Goal: Task Accomplishment & Management: Manage account settings

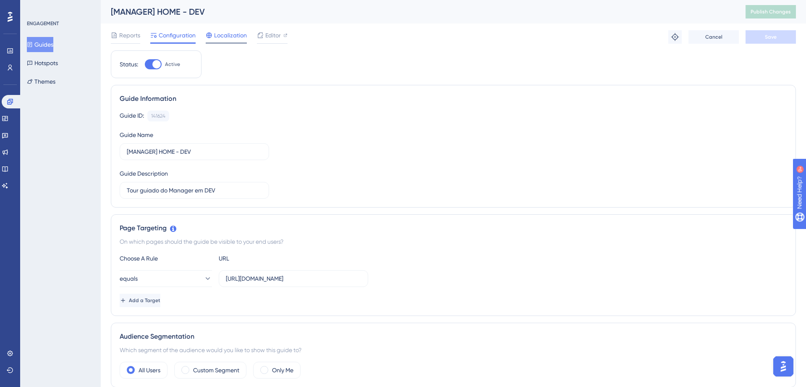
click at [230, 35] on span "Localization" at bounding box center [230, 35] width 33 height 10
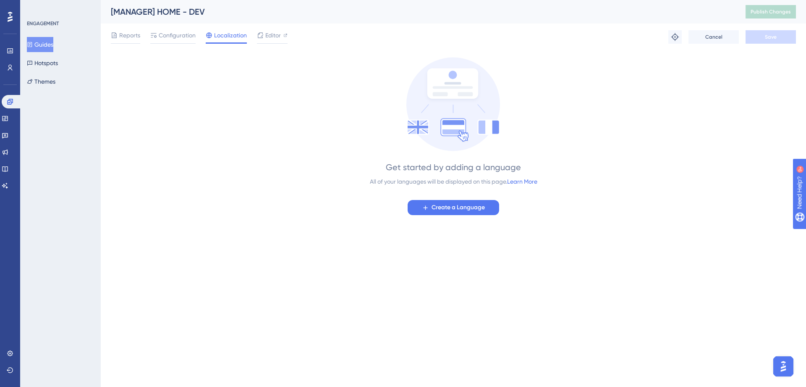
click at [255, 36] on div "Reports Configuration Localization Editor" at bounding box center [199, 36] width 177 height 13
click at [55, 63] on button "Hotspots" at bounding box center [42, 62] width 31 height 15
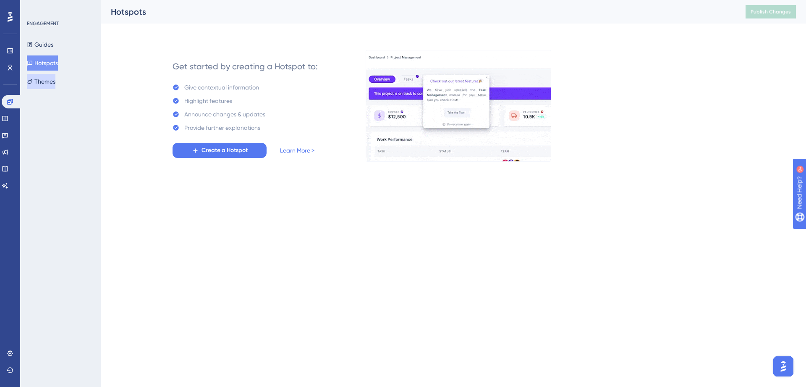
click at [52, 78] on button "Themes" at bounding box center [41, 81] width 29 height 15
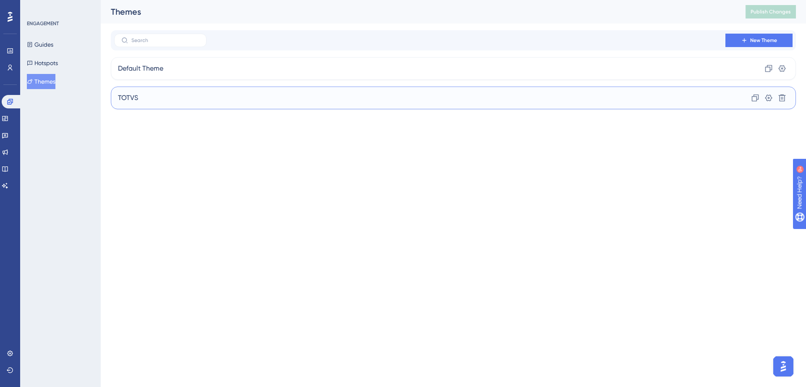
click at [151, 94] on div "TOTVS Clone Settings Delete" at bounding box center [453, 97] width 685 height 23
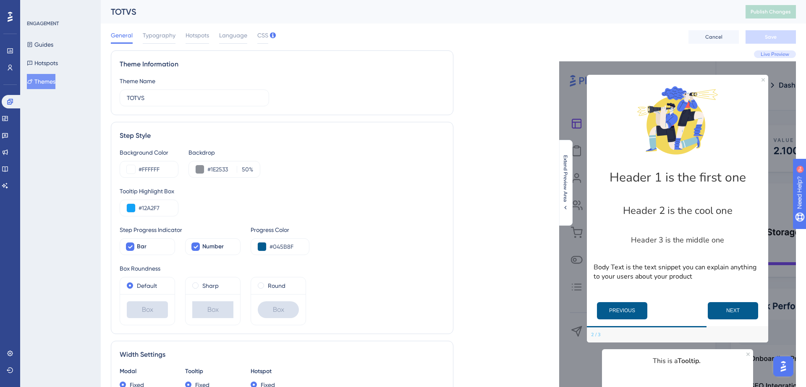
click at [150, 30] on div "General Typography Hotspots Language CSS Cancel Save" at bounding box center [453, 37] width 685 height 27
click at [150, 34] on span "Typography" at bounding box center [159, 35] width 33 height 10
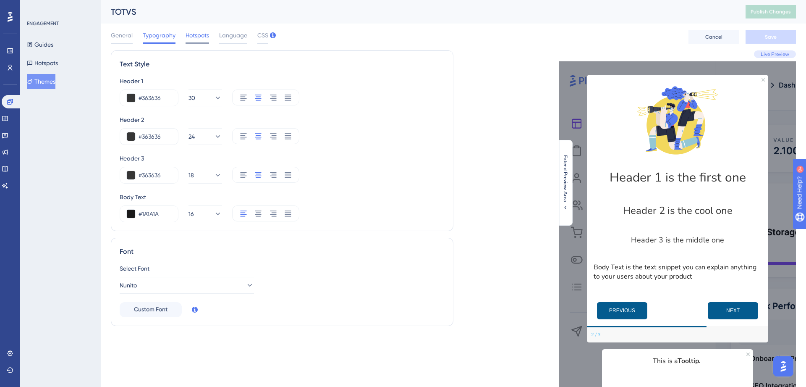
click at [201, 40] on span "Hotspots" at bounding box center [198, 35] width 24 height 10
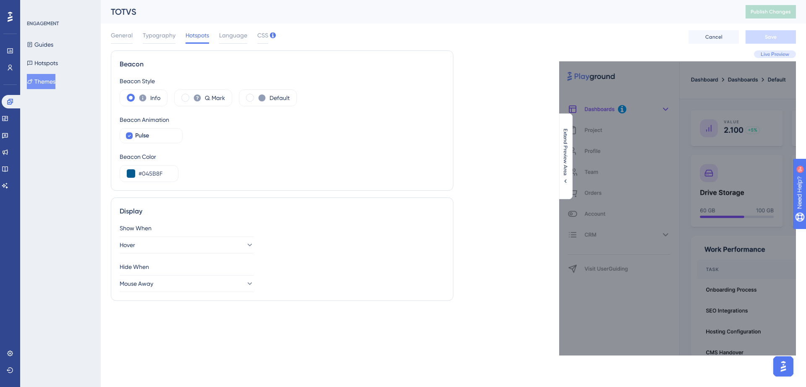
click at [251, 39] on div "General Typography Hotspots Language CSS" at bounding box center [189, 36] width 157 height 13
click at [237, 39] on span "Language" at bounding box center [233, 35] width 28 height 10
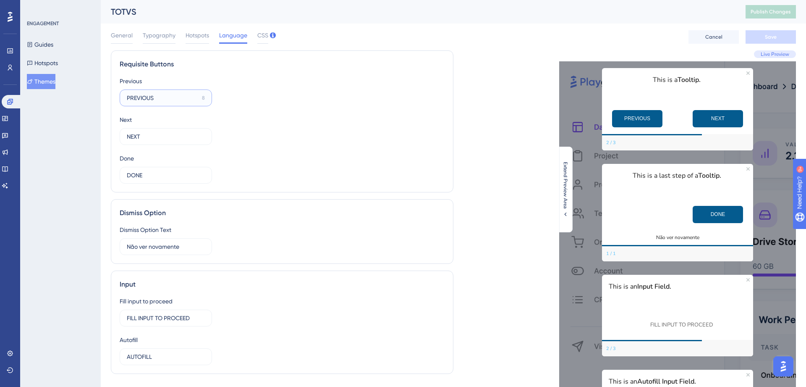
drag, startPoint x: 157, startPoint y: 99, endPoint x: 121, endPoint y: 95, distance: 36.7
click at [121, 95] on label "PREVIOUS 8" at bounding box center [166, 97] width 92 height 17
type input "Próximo"
type input "A"
type input "Próximo"
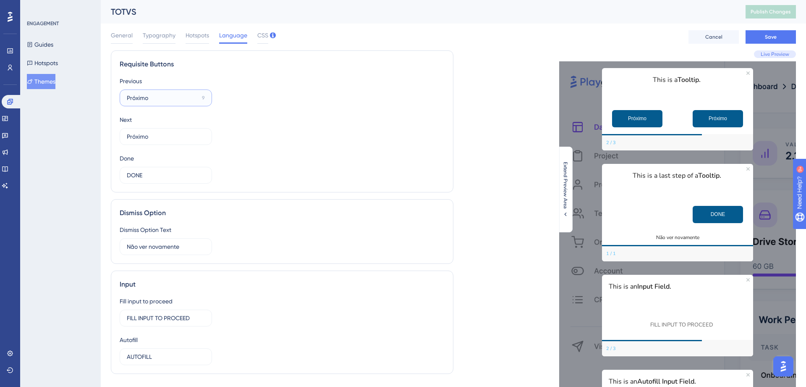
click at [151, 97] on input "Próximo" at bounding box center [163, 97] width 72 height 9
type input "Anterior"
click at [144, 174] on input "DONE" at bounding box center [162, 174] width 71 height 9
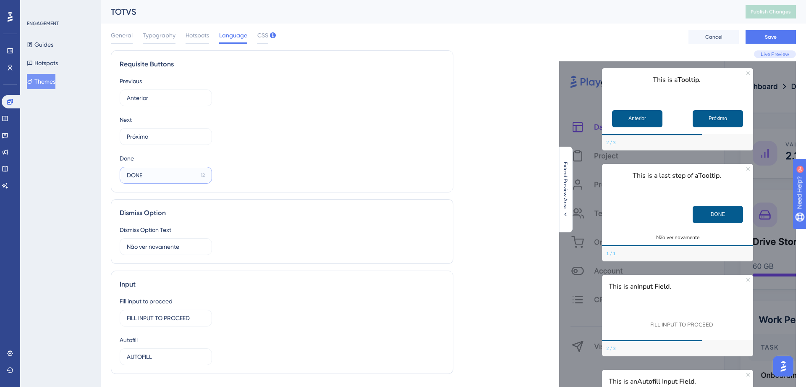
click at [144, 174] on input "DONE" at bounding box center [162, 174] width 71 height 9
type input "Entendi"
click at [760, 36] on button "Save" at bounding box center [771, 36] width 50 height 13
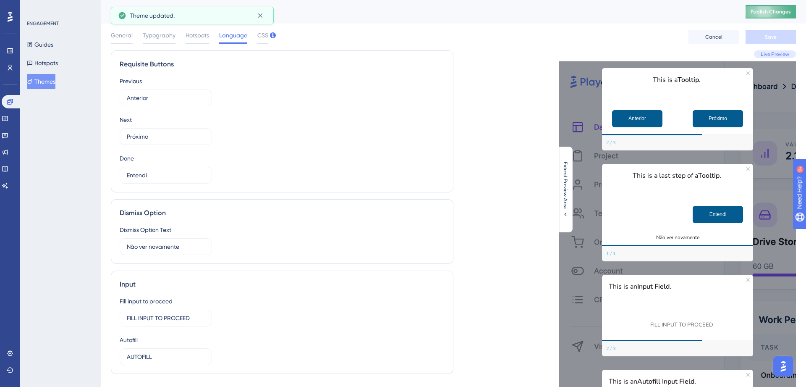
click at [772, 12] on span "Publish Changes" at bounding box center [771, 11] width 40 height 7
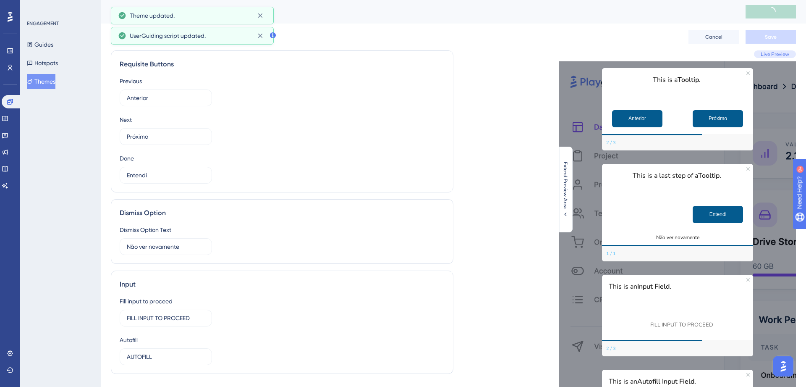
click at [198, 34] on span "Hotspots" at bounding box center [198, 35] width 24 height 10
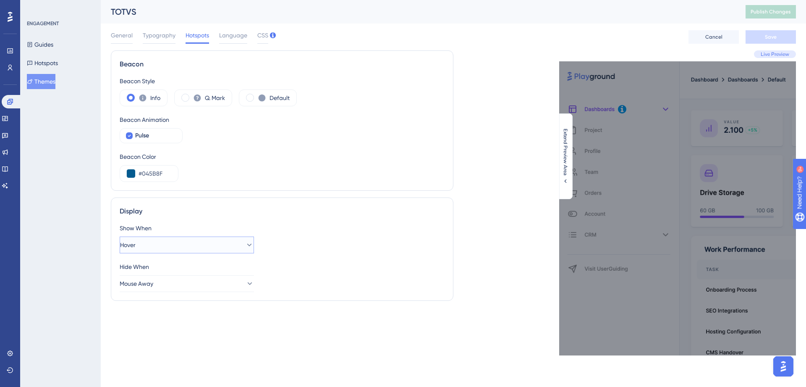
click at [234, 243] on button "Hover" at bounding box center [187, 244] width 134 height 17
click at [154, 37] on span "Typography" at bounding box center [159, 35] width 33 height 10
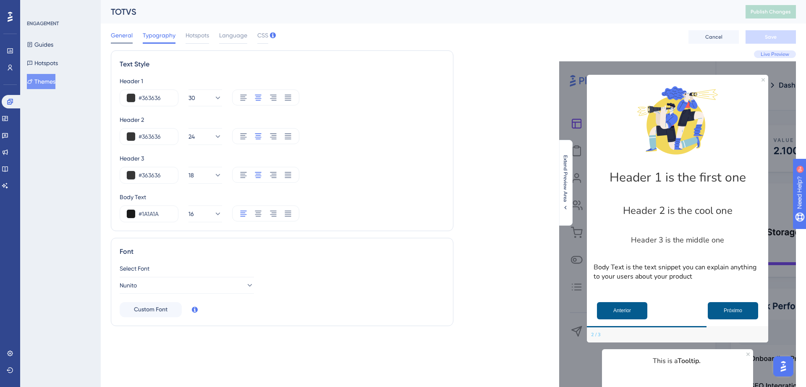
click at [127, 35] on span "General" at bounding box center [122, 35] width 22 height 10
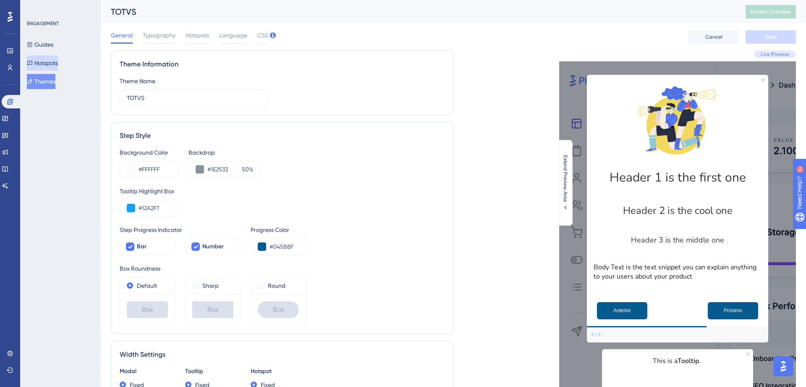
click at [57, 61] on button "Hotspots" at bounding box center [42, 62] width 31 height 15
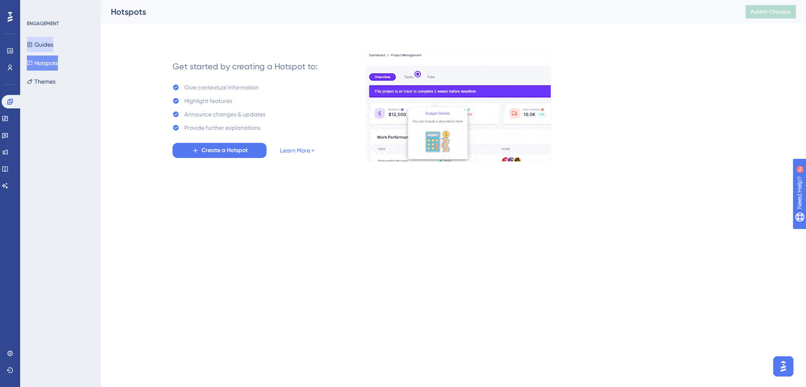
click at [52, 44] on button "Guides" at bounding box center [40, 44] width 26 height 15
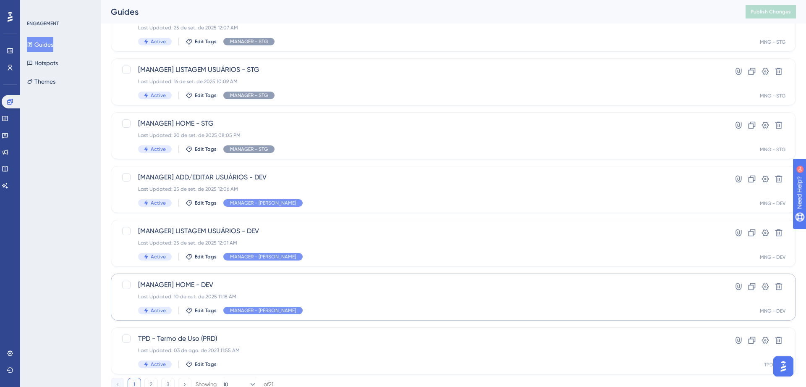
scroll to position [235, 0]
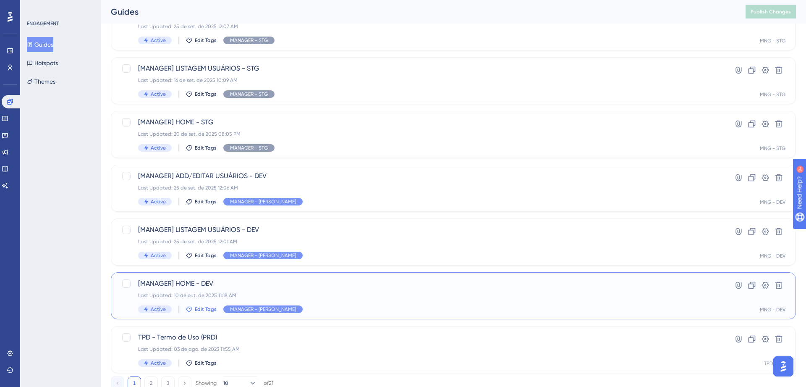
click at [193, 311] on button "Edit Tags" at bounding box center [201, 309] width 31 height 7
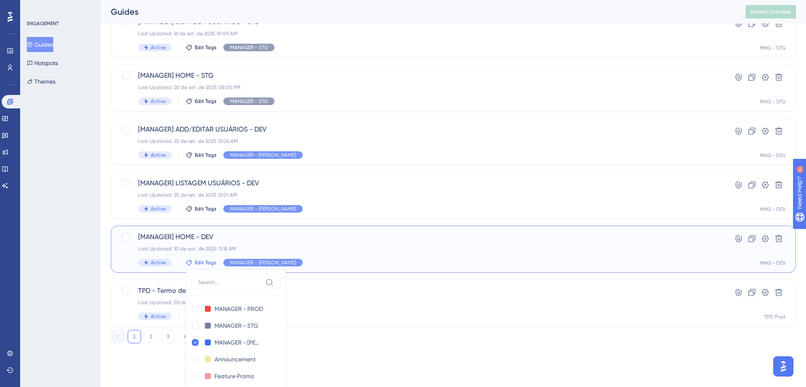
click at [317, 251] on div "Last Updated: 10 de out. de 2025 11:18 AM" at bounding box center [419, 248] width 563 height 7
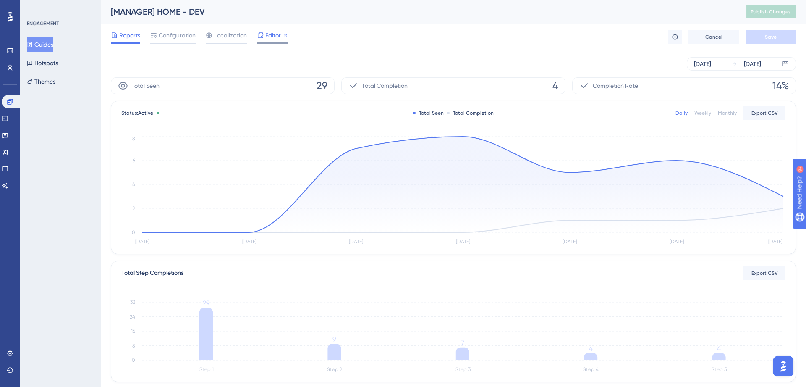
click at [264, 35] on div "Editor" at bounding box center [272, 35] width 31 height 10
click at [8, 138] on icon at bounding box center [5, 135] width 7 height 7
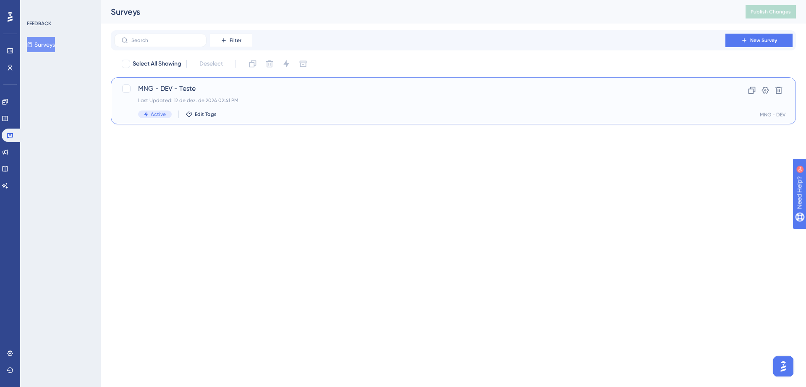
click at [183, 89] on span "MNG - DEV - Teste" at bounding box center [419, 89] width 563 height 10
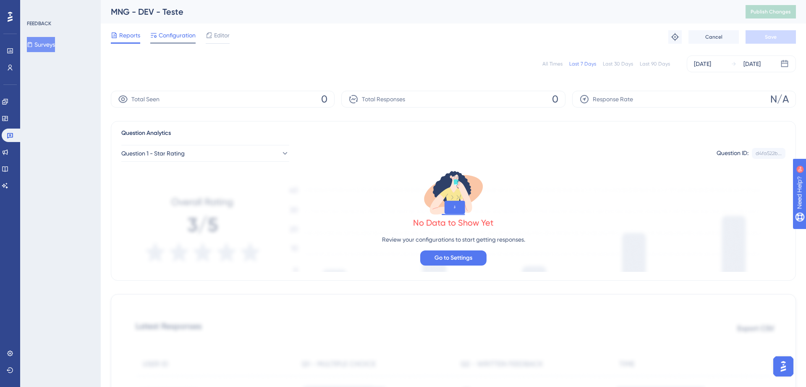
click at [187, 39] on span "Configuration" at bounding box center [177, 35] width 37 height 10
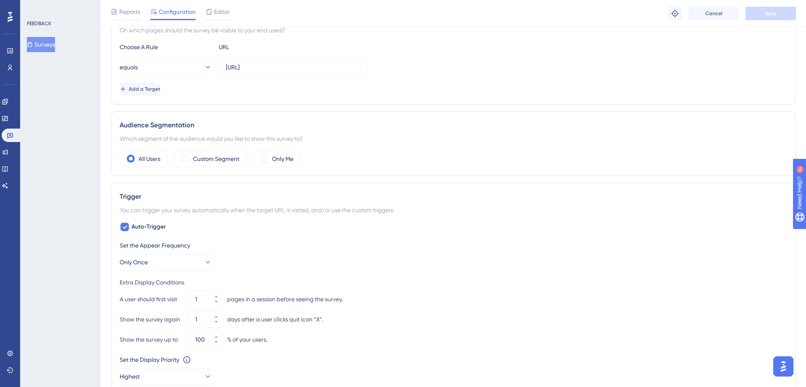
scroll to position [58, 0]
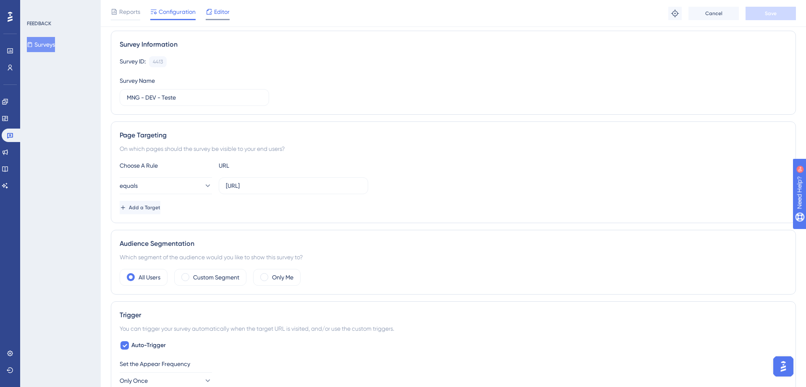
click at [220, 7] on span "Editor" at bounding box center [222, 12] width 16 height 10
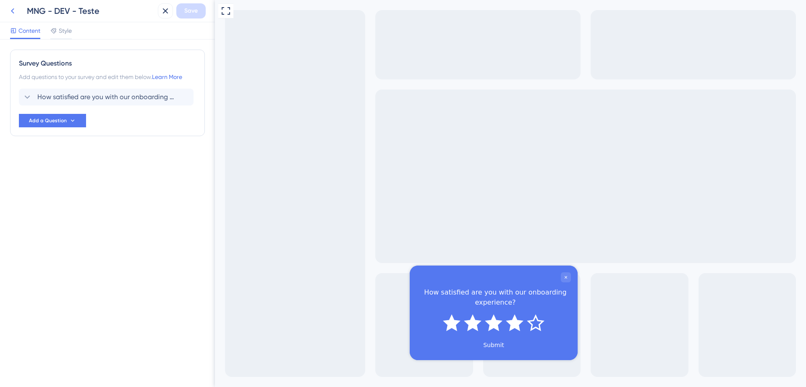
click at [10, 8] on icon at bounding box center [13, 11] width 10 height 10
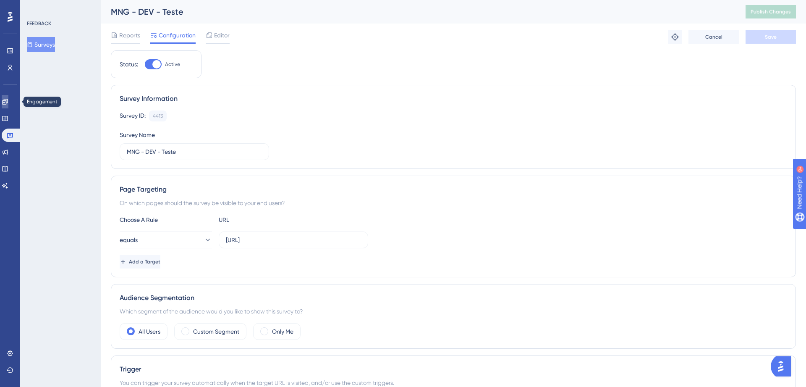
click at [8, 96] on link at bounding box center [5, 101] width 7 height 13
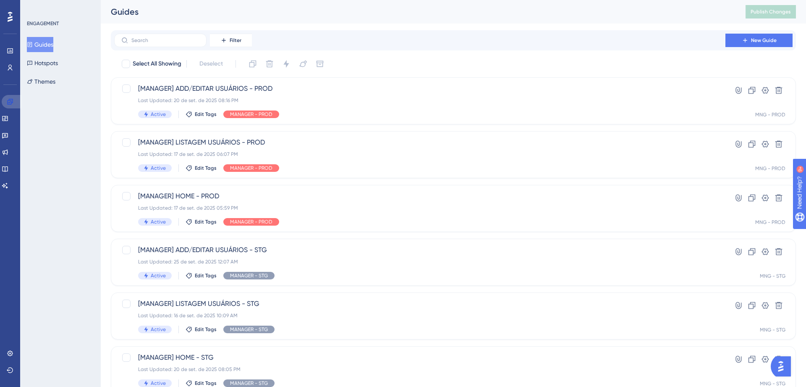
scroll to position [1, 0]
click at [8, 99] on icon at bounding box center [10, 101] width 7 height 7
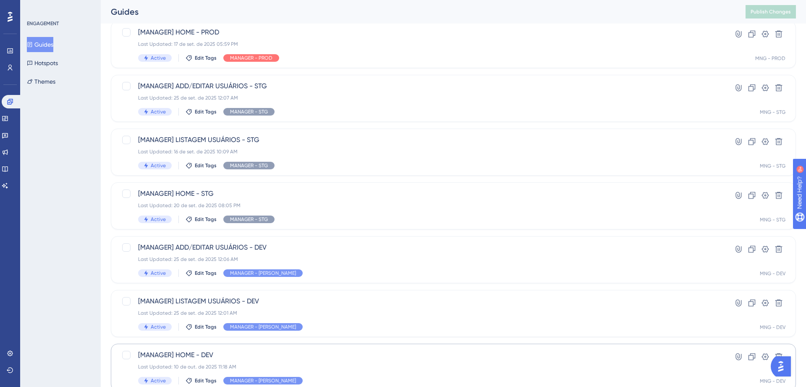
scroll to position [159, 0]
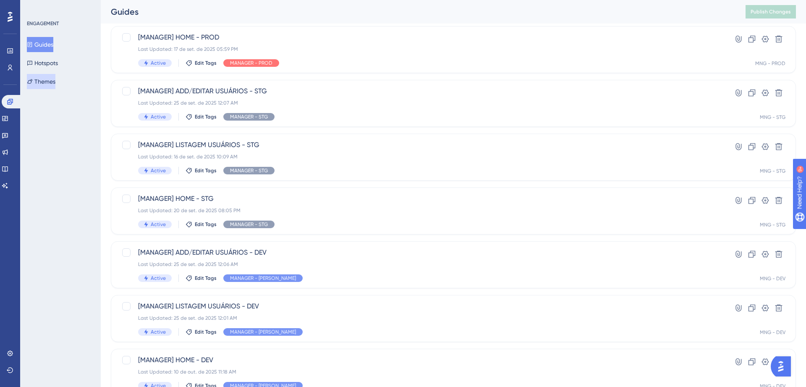
click at [42, 82] on button "Themes" at bounding box center [41, 81] width 29 height 15
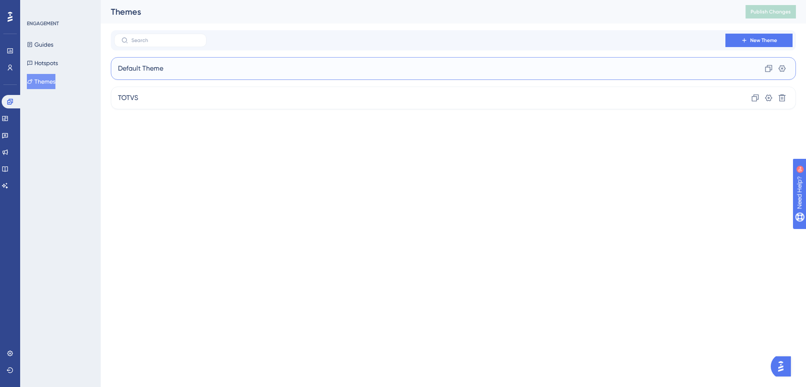
click at [159, 69] on span "Default Theme" at bounding box center [140, 68] width 45 height 10
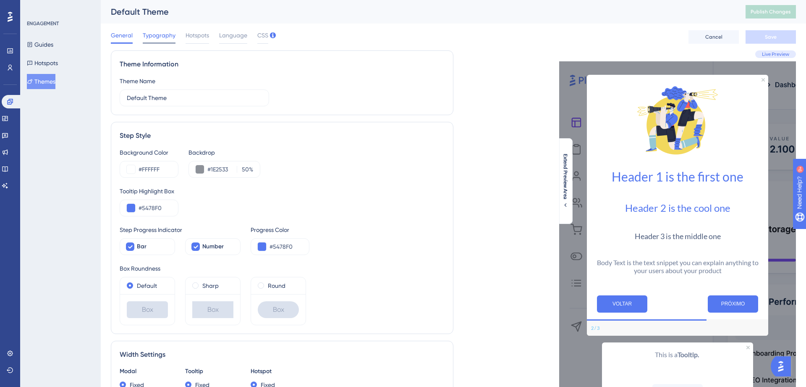
click at [165, 35] on span "Typography" at bounding box center [159, 35] width 33 height 10
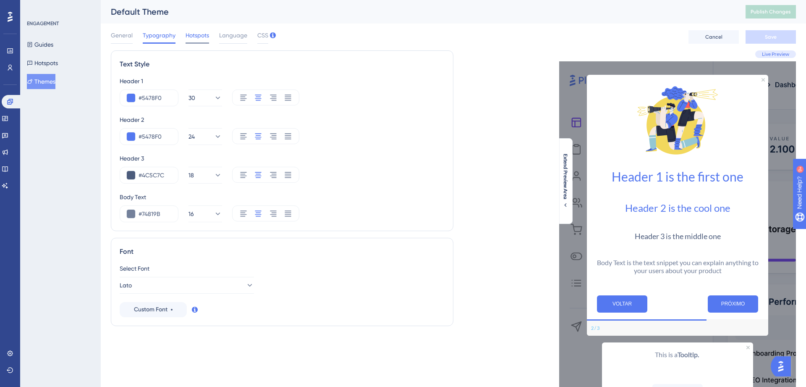
click at [196, 34] on span "Hotspots" at bounding box center [198, 35] width 24 height 10
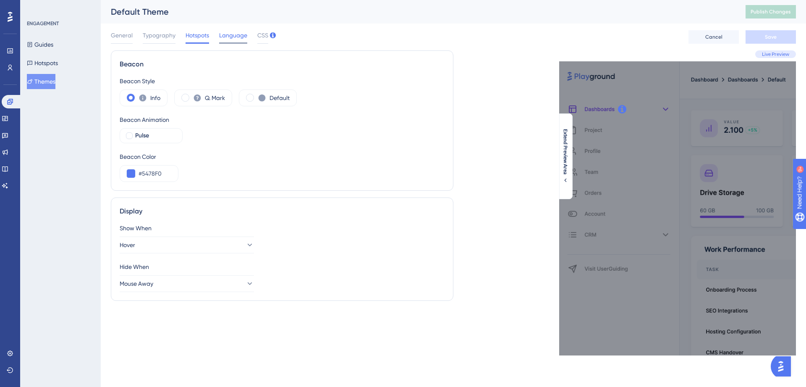
click at [232, 34] on span "Language" at bounding box center [233, 35] width 28 height 10
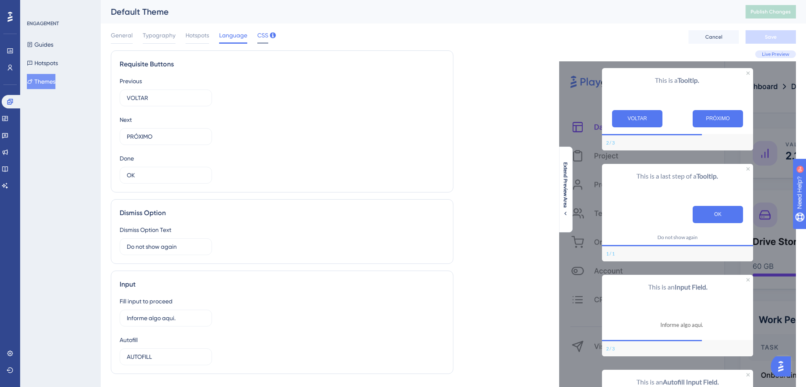
click at [259, 37] on span "CSS" at bounding box center [262, 35] width 11 height 10
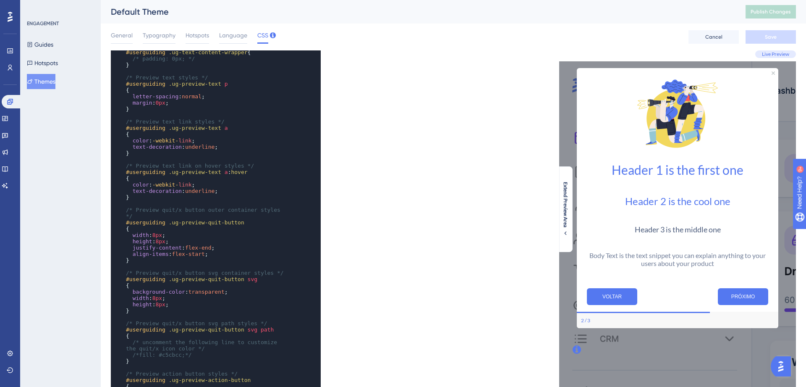
scroll to position [847, 0]
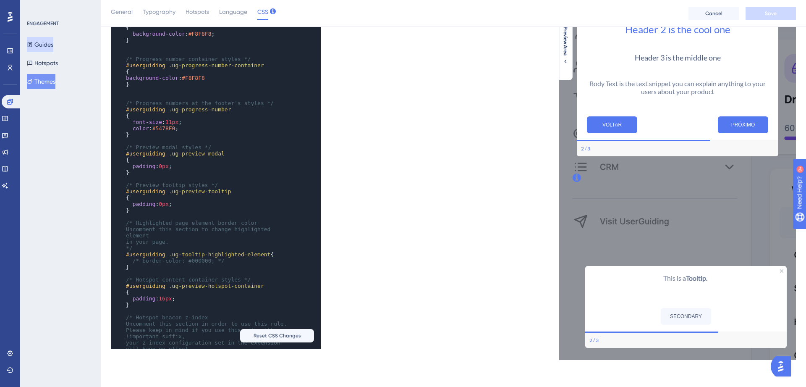
click at [48, 49] on button "Guides" at bounding box center [40, 44] width 26 height 15
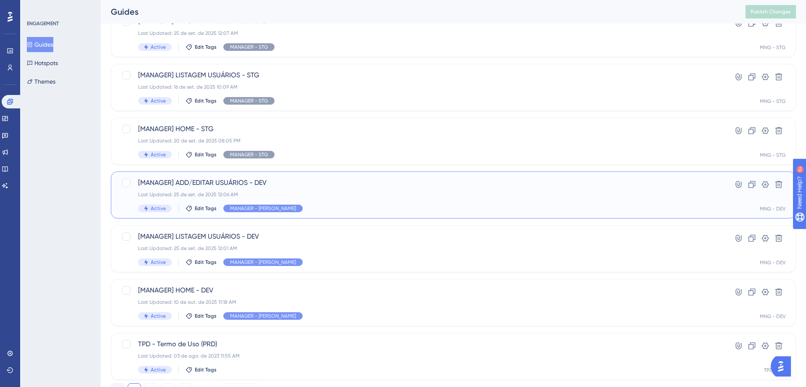
click at [286, 196] on div "Last Updated: 25 de set. de 2025 12:06 AM" at bounding box center [419, 194] width 563 height 7
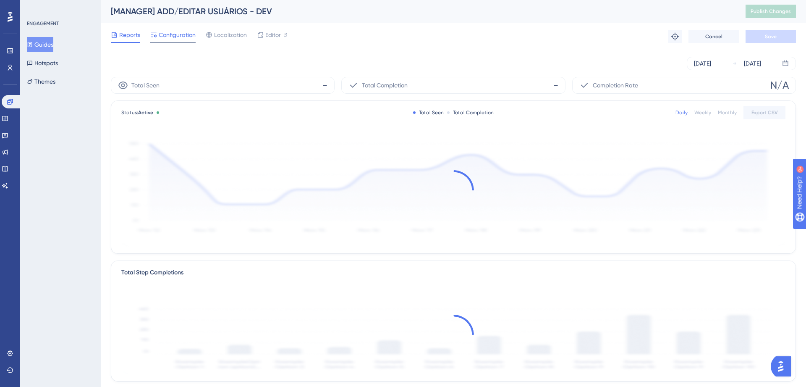
click at [175, 32] on span "Configuration" at bounding box center [177, 35] width 37 height 10
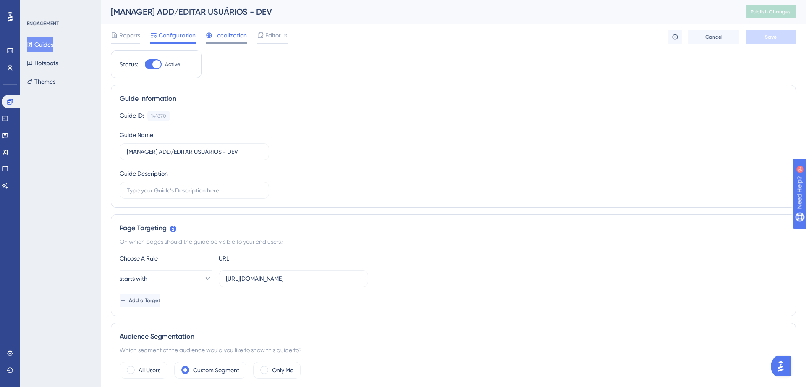
click at [218, 35] on span "Localization" at bounding box center [230, 35] width 33 height 10
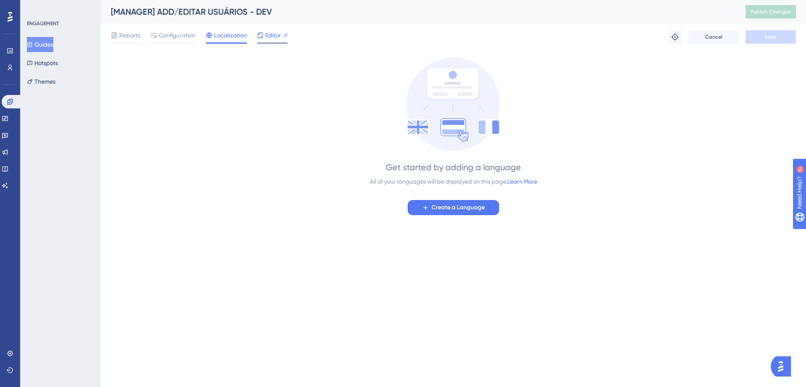
click at [268, 34] on span "Editor" at bounding box center [273, 35] width 16 height 10
click at [190, 40] on span "Configuration" at bounding box center [177, 35] width 37 height 10
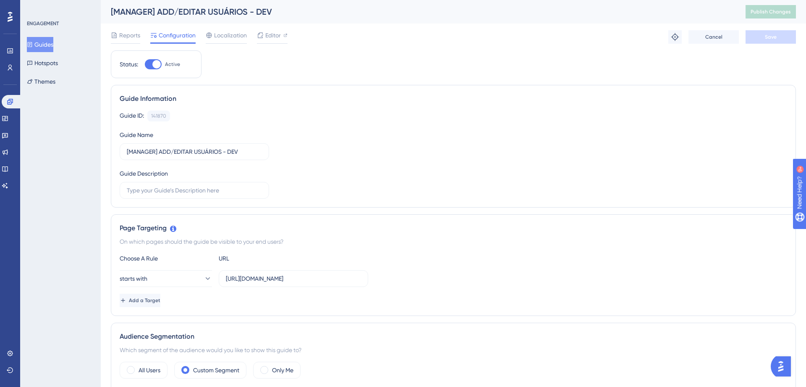
click at [65, 85] on div "Guides Hotspots Themes" at bounding box center [61, 63] width 68 height 52
click at [55, 83] on button "Themes" at bounding box center [41, 81] width 29 height 15
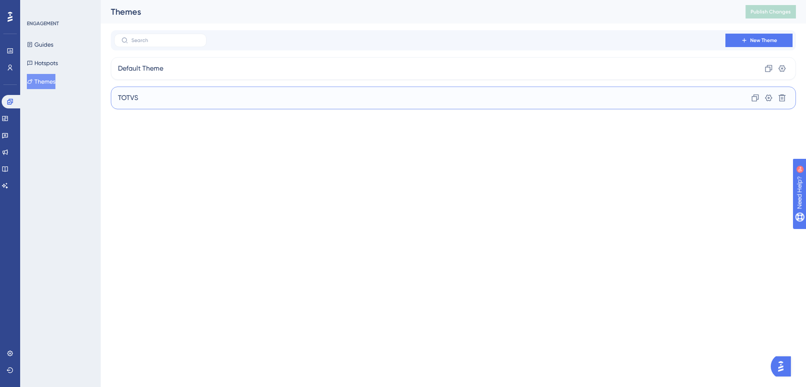
click at [669, 105] on div "TOTVS Clone Settings Delete" at bounding box center [453, 97] width 685 height 23
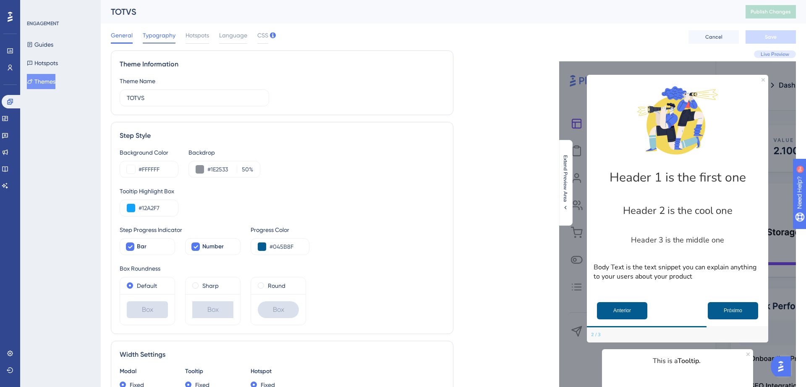
click at [148, 35] on span "Typography" at bounding box center [159, 35] width 33 height 10
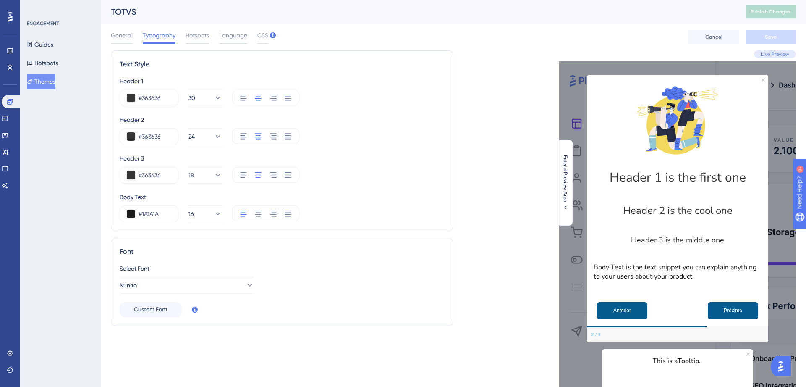
click at [191, 29] on div "General Typography Hotspots Language CSS Cancel Save" at bounding box center [453, 37] width 685 height 27
click at [192, 31] on span "Hotspots" at bounding box center [198, 35] width 24 height 10
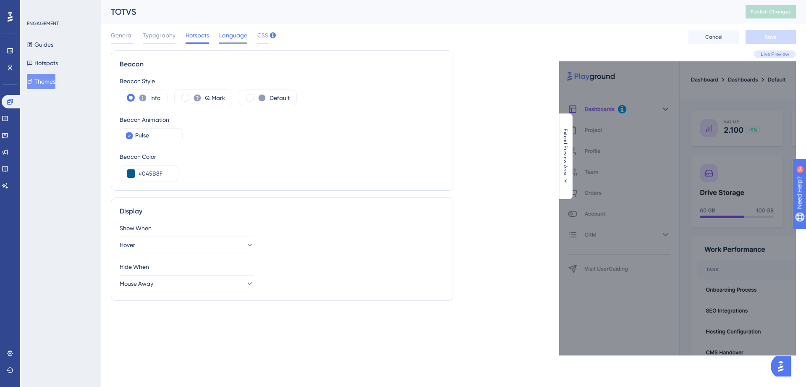
click at [225, 34] on span "Language" at bounding box center [233, 35] width 28 height 10
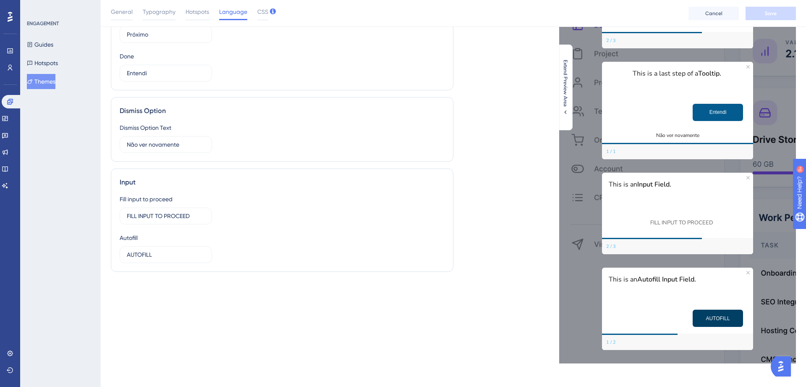
scroll to position [109, 0]
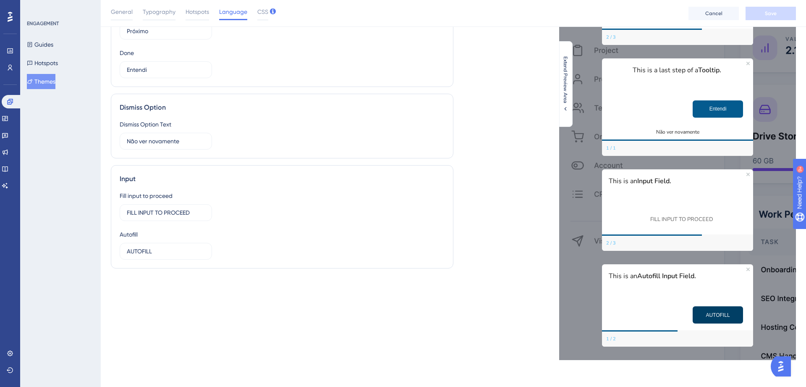
click at [705, 317] on button "AUTOFILL" at bounding box center [718, 314] width 50 height 17
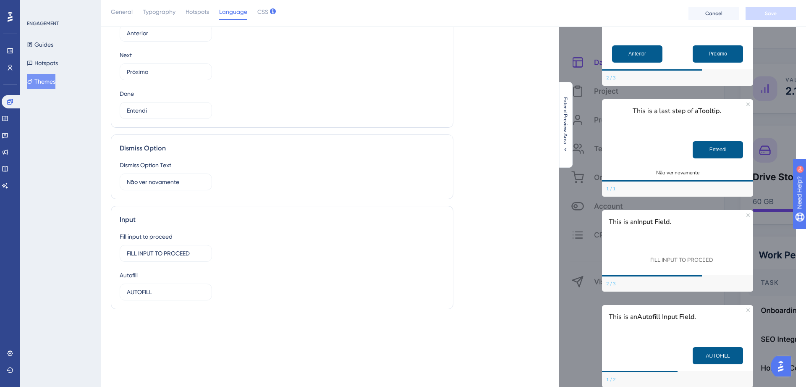
scroll to position [59, 0]
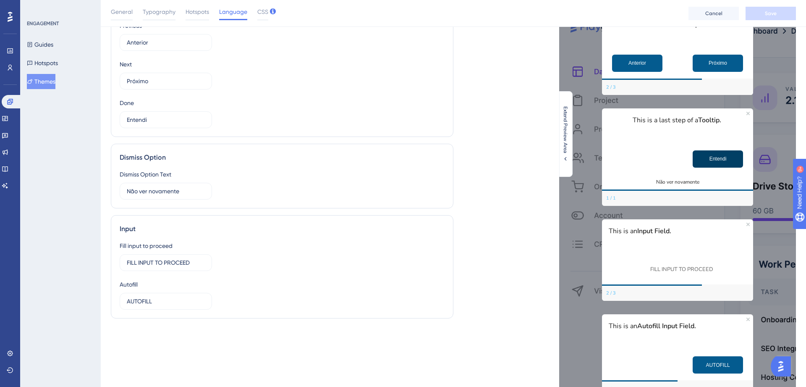
click at [713, 161] on button "Entendi" at bounding box center [718, 158] width 50 height 17
click at [646, 62] on button "Anterior" at bounding box center [637, 63] width 50 height 17
click at [714, 63] on button "Próximo" at bounding box center [718, 63] width 50 height 17
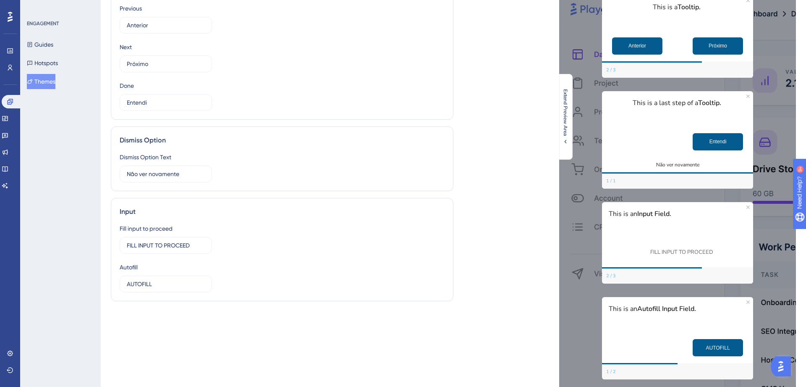
scroll to position [0, 0]
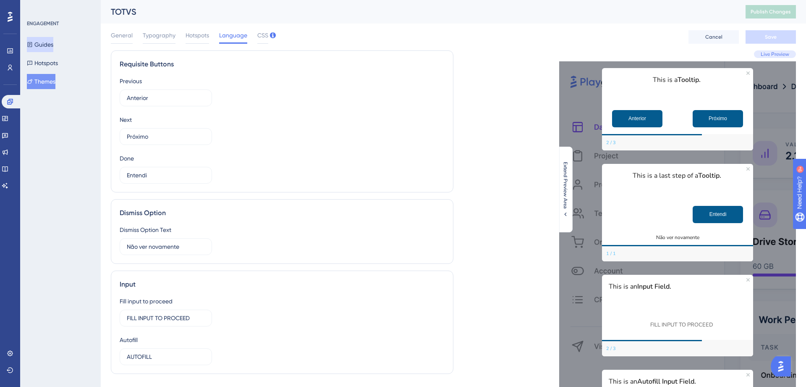
click at [53, 48] on button "Guides" at bounding box center [40, 44] width 26 height 15
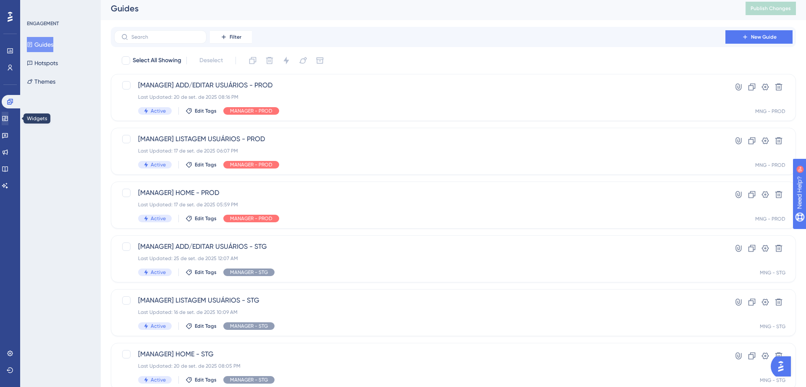
scroll to position [5, 0]
click at [8, 119] on icon at bounding box center [4, 118] width 5 height 5
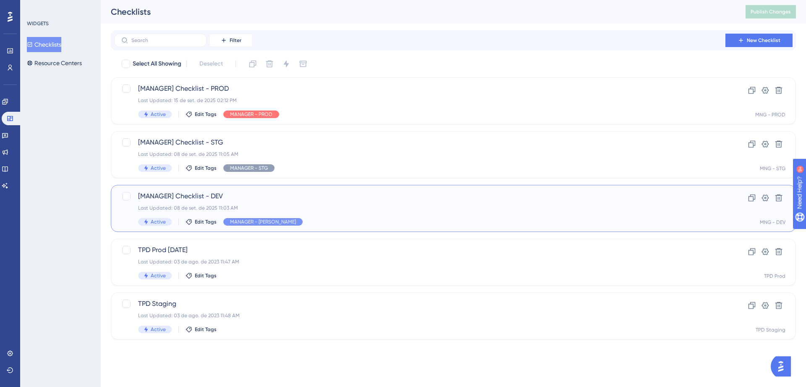
click at [273, 191] on span "[MANAGER] Checklist - DEV" at bounding box center [419, 196] width 563 height 10
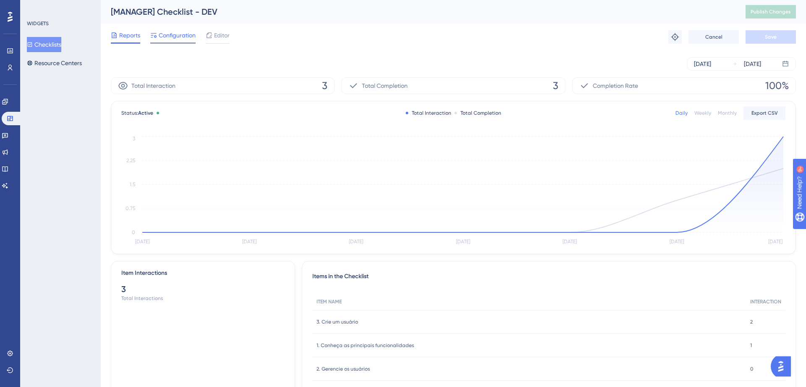
click at [174, 32] on span "Configuration" at bounding box center [177, 35] width 37 height 10
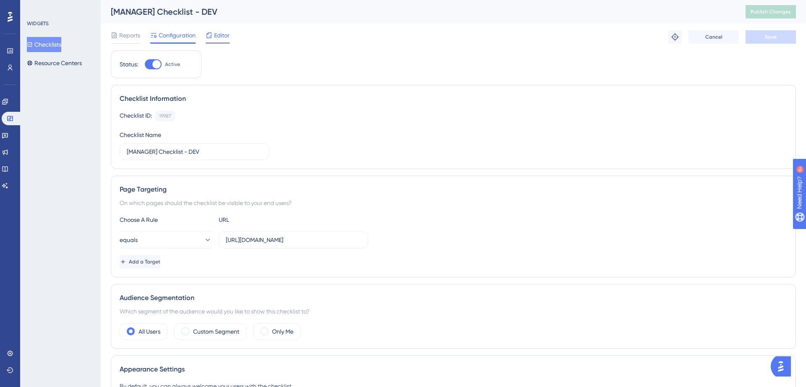
click at [223, 40] on span "Editor" at bounding box center [222, 35] width 16 height 10
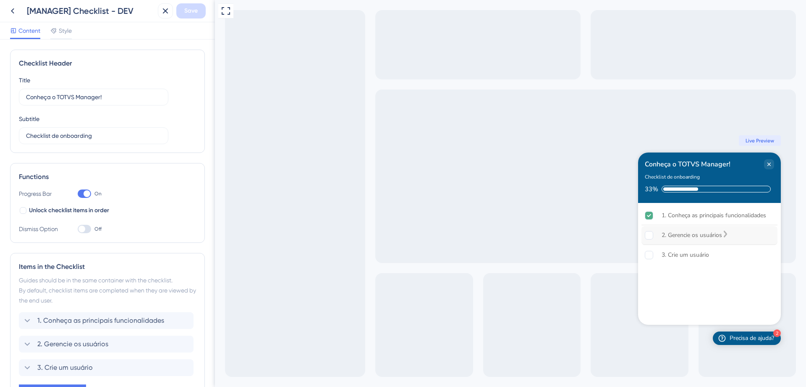
click at [648, 235] on rect "2. Gerencie os usuários is incomplete." at bounding box center [649, 235] width 8 height 8
click at [650, 251] on rect "3. Crie um usuário is incomplete." at bounding box center [649, 255] width 8 height 8
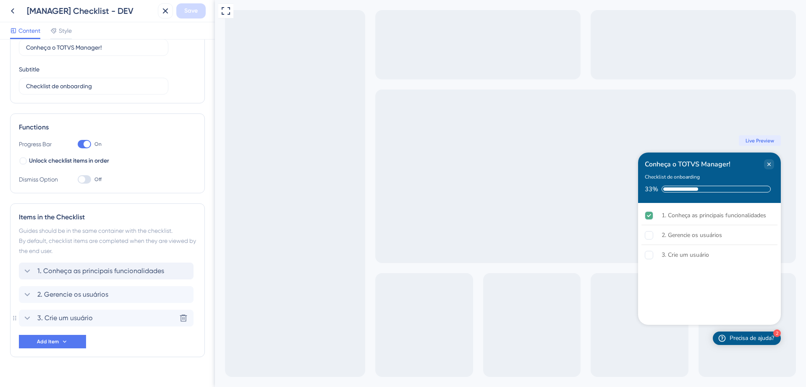
scroll to position [63, 0]
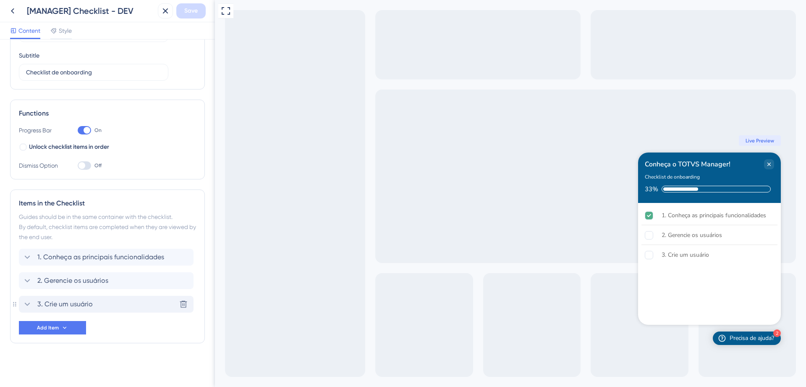
click at [75, 308] on span "3. Crie um usuário" at bounding box center [64, 304] width 55 height 10
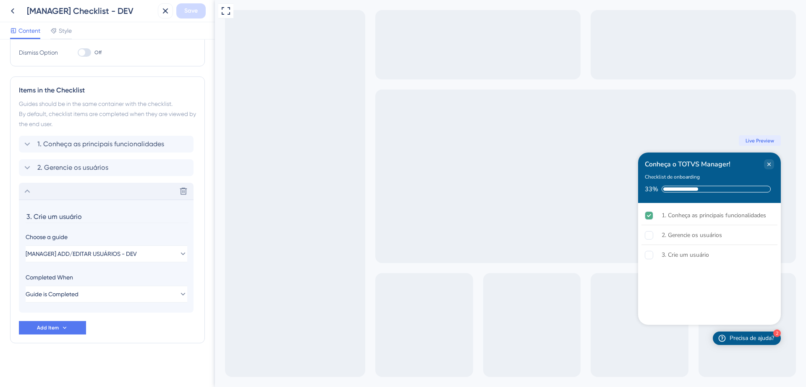
scroll to position [175, 0]
click at [120, 298] on button "Guide is Completed" at bounding box center [107, 294] width 162 height 17
click at [91, 171] on span "2. Gerencie os usuários" at bounding box center [72, 168] width 71 height 10
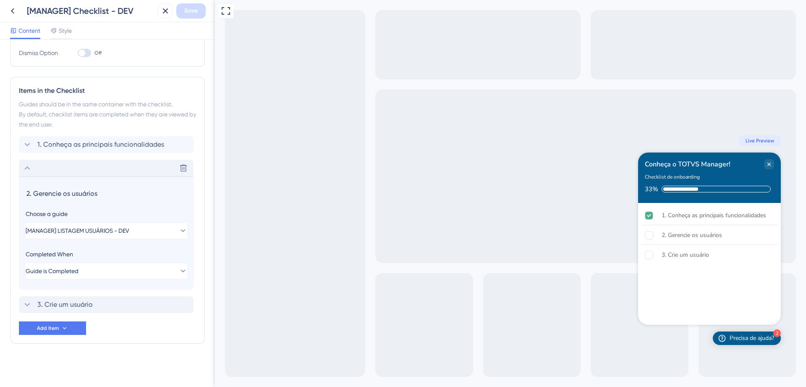
scroll to position [176, 0]
click at [113, 150] on div "1. Conheça as principais funcionalidades Delete" at bounding box center [106, 144] width 175 height 17
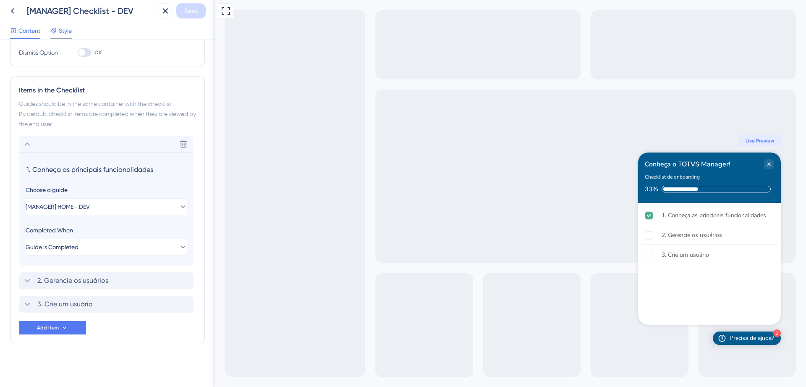
click at [65, 34] on span "Style" at bounding box center [65, 31] width 13 height 10
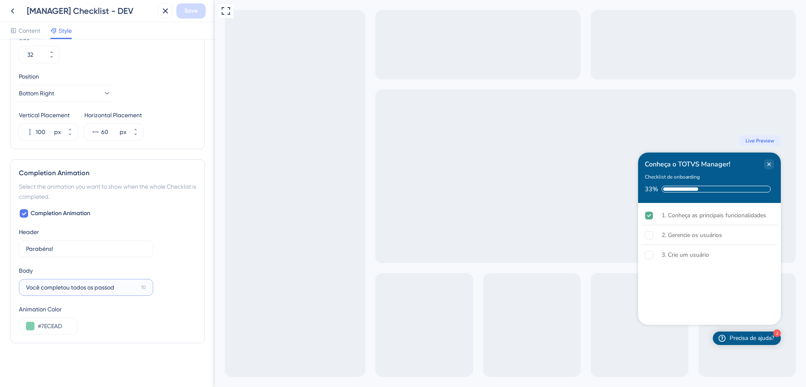
click at [115, 290] on input "Você completou todos os passod" at bounding box center [82, 287] width 112 height 9
type input "Você completou todos os passos."
click at [185, 13] on span "Save" at bounding box center [190, 11] width 13 height 10
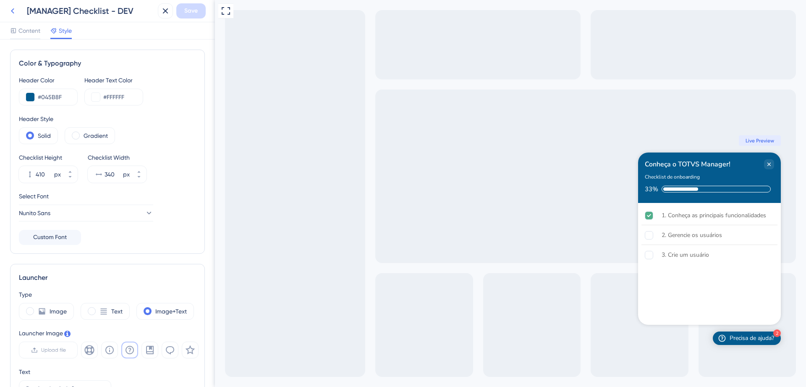
click at [13, 9] on icon at bounding box center [12, 10] width 3 height 5
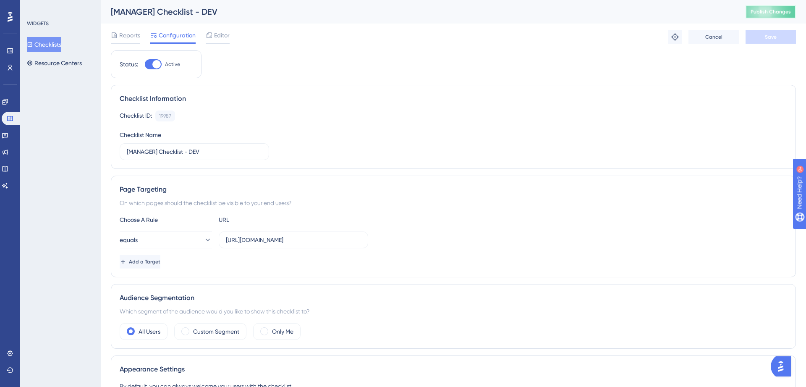
click at [764, 12] on button "Publish Changes" at bounding box center [771, 11] width 50 height 13
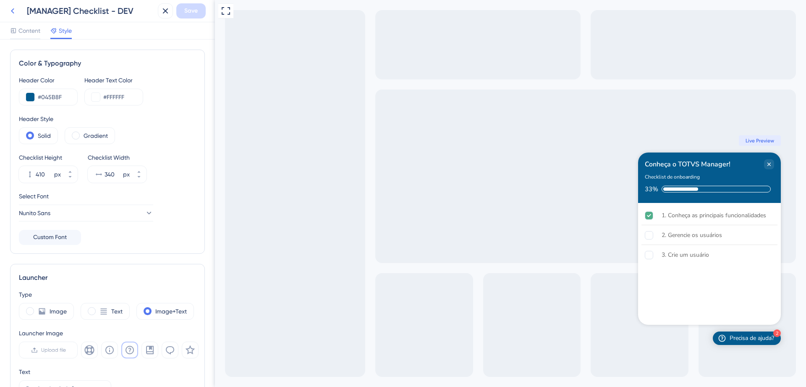
click at [14, 12] on icon at bounding box center [13, 11] width 10 height 10
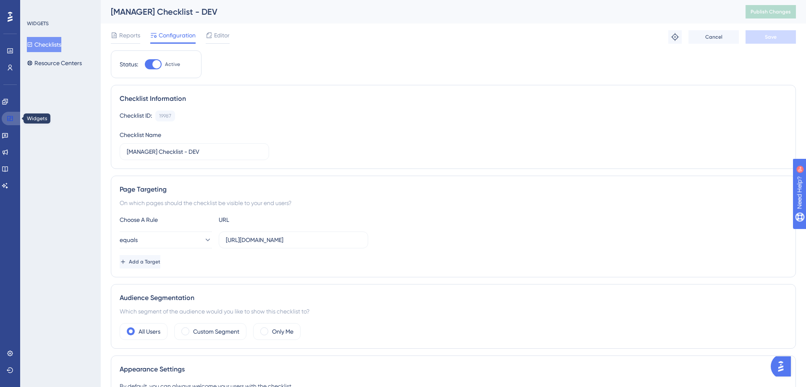
click at [13, 117] on link at bounding box center [12, 118] width 20 height 13
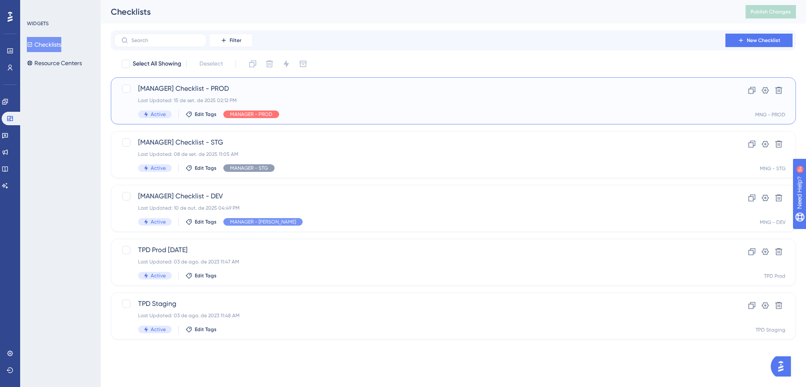
click at [267, 97] on div "Last Updated: 15 de set. de 2025 02:12 PM" at bounding box center [419, 100] width 563 height 7
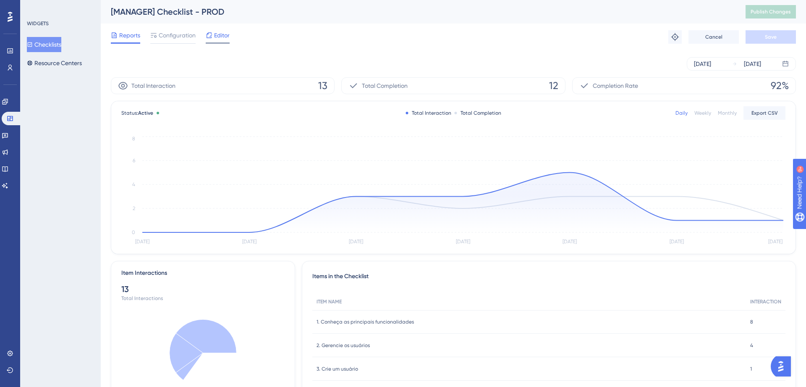
click at [218, 34] on span "Editor" at bounding box center [222, 35] width 16 height 10
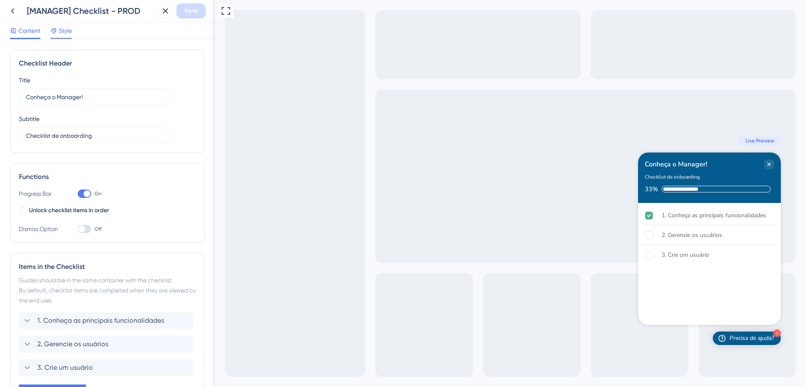
click at [58, 30] on div "Style" at bounding box center [60, 31] width 21 height 10
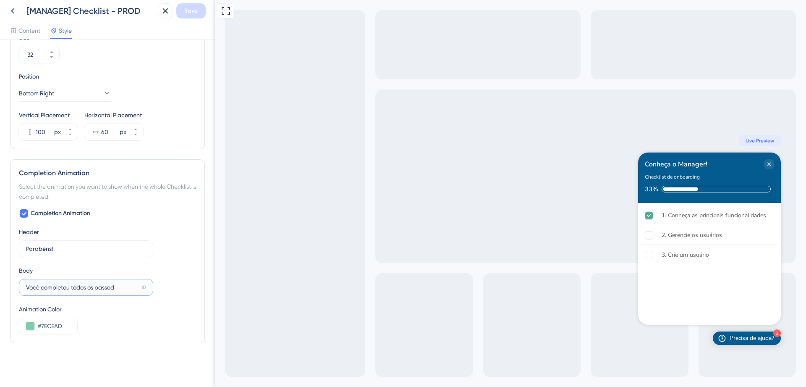
click at [123, 288] on input "Você completou todos os passod" at bounding box center [82, 287] width 112 height 9
type input "Você completou todos os passos."
click at [190, 10] on span "Save" at bounding box center [190, 11] width 13 height 10
click at [8, 11] on icon at bounding box center [13, 11] width 10 height 10
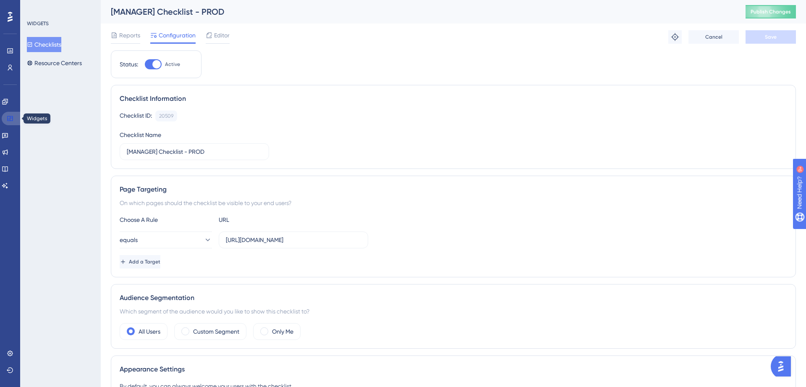
click at [12, 120] on icon at bounding box center [9, 118] width 5 height 5
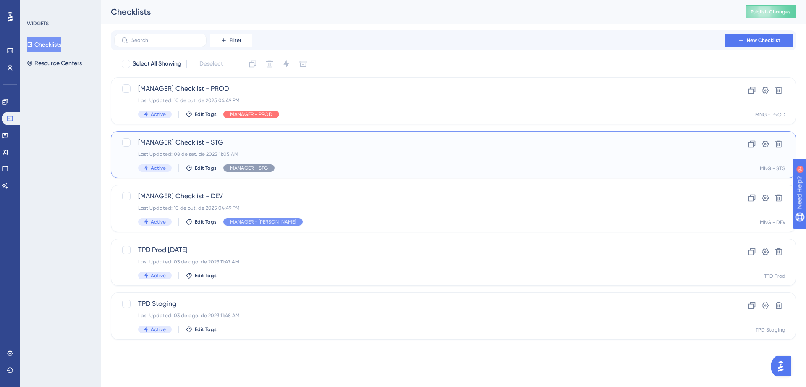
click at [292, 154] on div "Last Updated: 08 de set. de 2025 11:05 AM" at bounding box center [419, 154] width 563 height 7
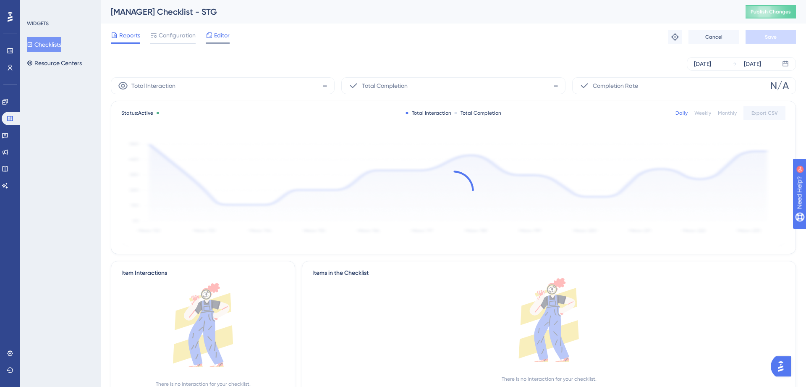
click at [215, 35] on span "Editor" at bounding box center [222, 35] width 16 height 10
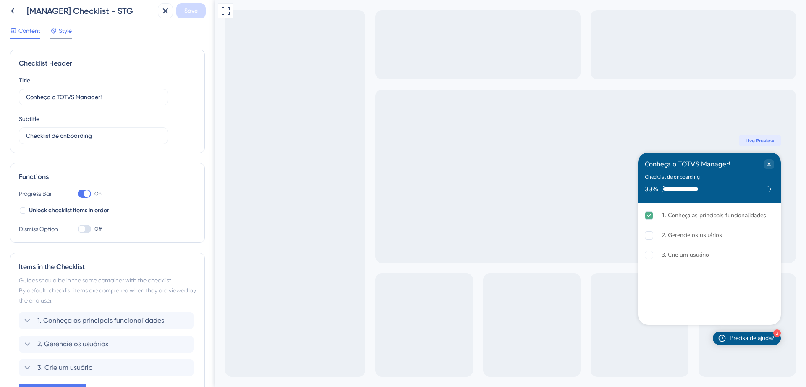
click at [66, 31] on span "Style" at bounding box center [65, 31] width 13 height 10
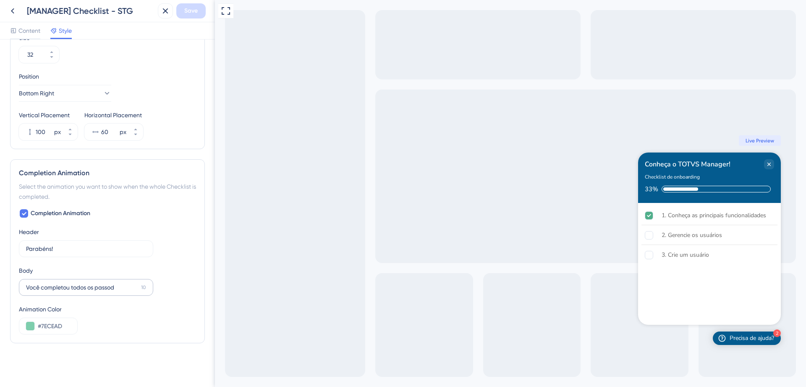
click at [119, 292] on label "Você completou todos os passod 10" at bounding box center [86, 287] width 134 height 17
click at [119, 292] on input "Você completou todos os passod" at bounding box center [82, 287] width 112 height 9
type input "Você completou todos os passos."
click at [194, 10] on span "Save" at bounding box center [190, 11] width 13 height 10
click at [160, 16] on icon at bounding box center [159, 15] width 5 height 5
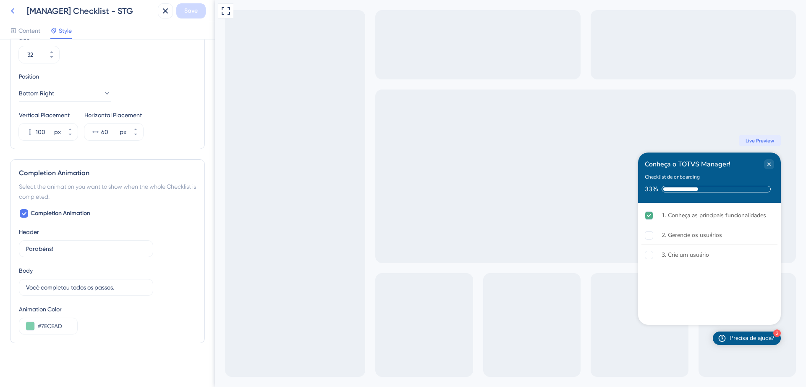
click at [12, 11] on icon at bounding box center [12, 10] width 3 height 5
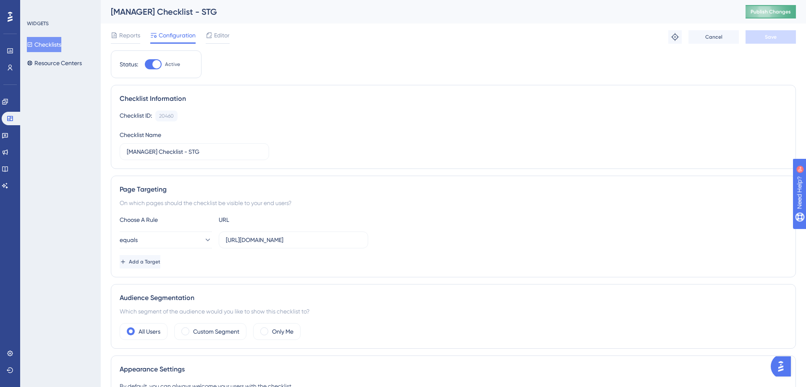
click at [780, 16] on button "Publish Changes" at bounding box center [771, 11] width 50 height 13
click at [8, 102] on icon at bounding box center [5, 101] width 7 height 7
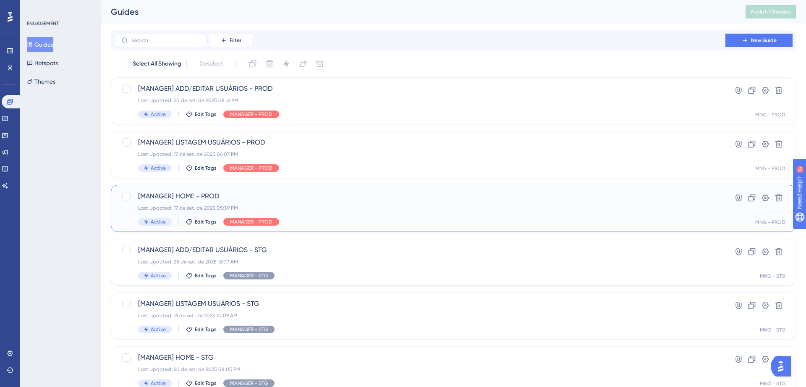
click at [301, 200] on span "[MANAGER] HOME - PROD" at bounding box center [419, 196] width 563 height 10
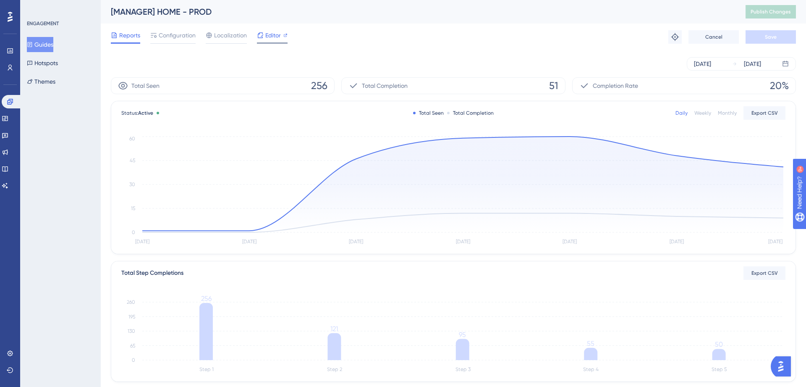
click at [264, 36] on div "Editor" at bounding box center [272, 35] width 31 height 10
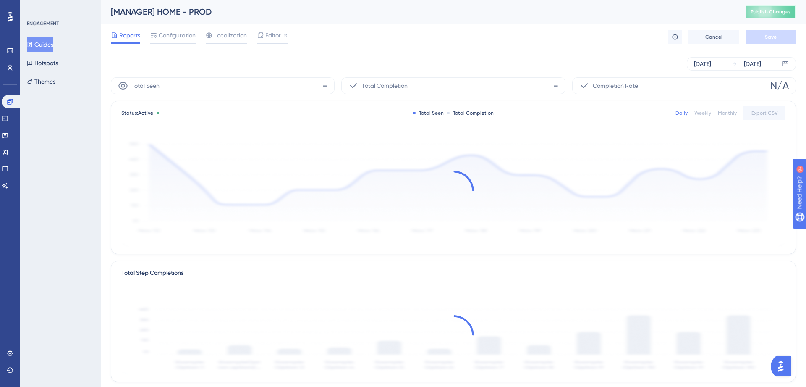
click at [774, 9] on span "Publish Changes" at bounding box center [771, 11] width 40 height 7
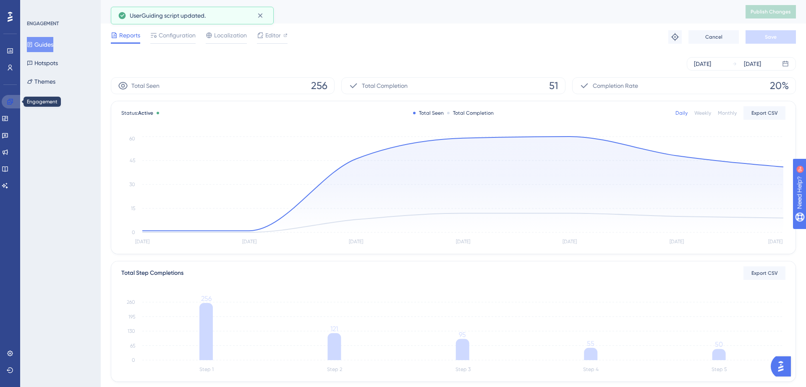
click at [10, 104] on icon at bounding box center [9, 101] width 5 height 5
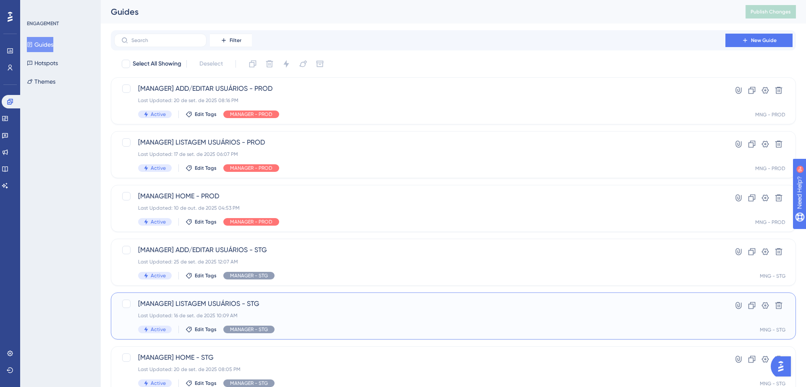
click at [299, 305] on span "[MANAGER] LISTAGEM USUÁRIOS - STG" at bounding box center [419, 303] width 563 height 10
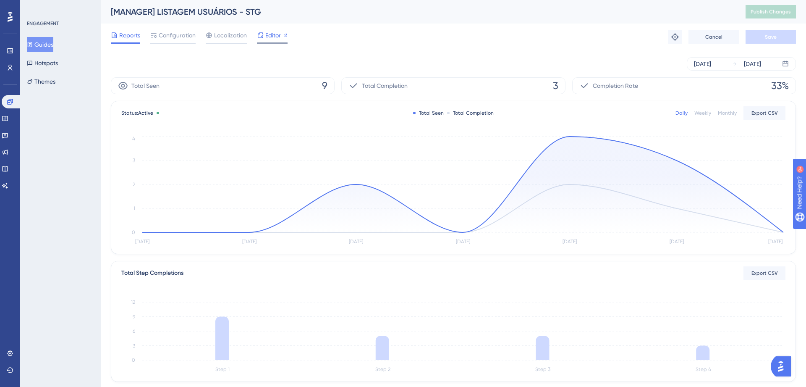
click at [265, 36] on span "Editor" at bounding box center [273, 35] width 16 height 10
click at [11, 105] on icon at bounding box center [10, 101] width 7 height 7
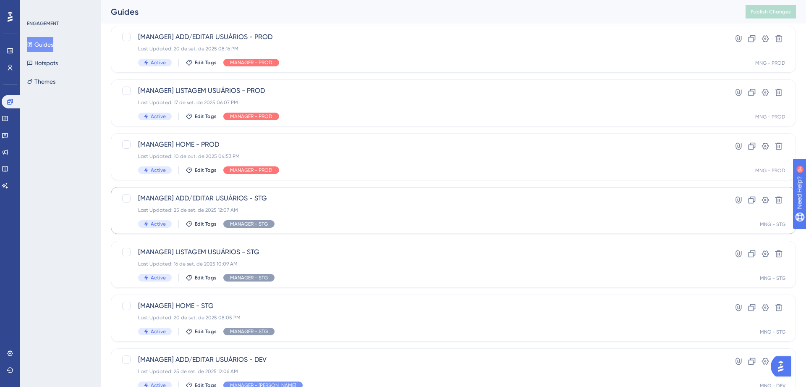
scroll to position [74, 0]
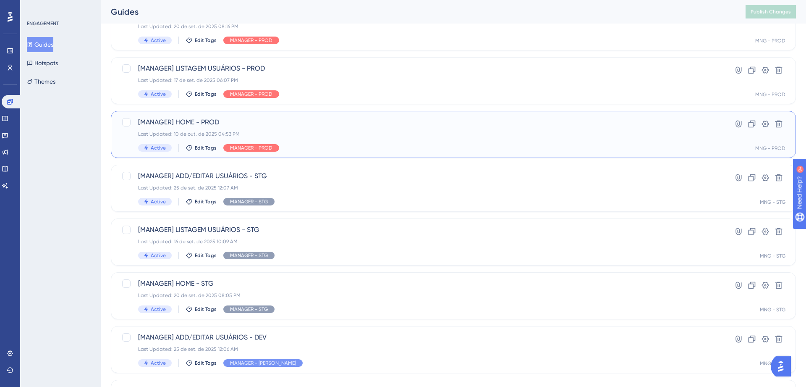
click at [346, 128] on div "[MANAGER] HOME - PROD Last Updated: 10 de out. de 2025 04:53 PM Active Edit Tag…" at bounding box center [419, 134] width 563 height 34
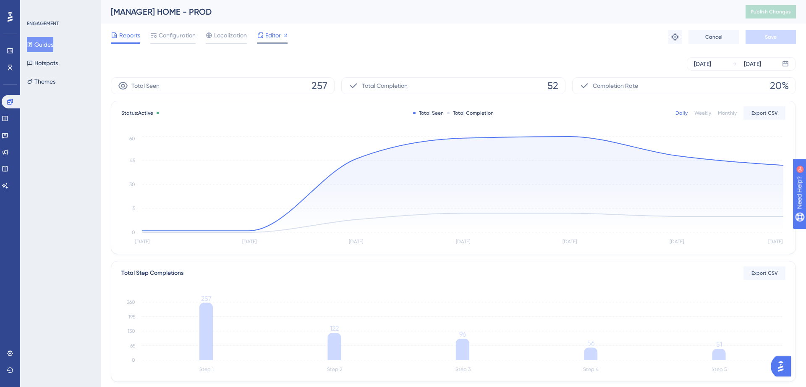
click at [266, 39] on span "Editor" at bounding box center [273, 35] width 16 height 10
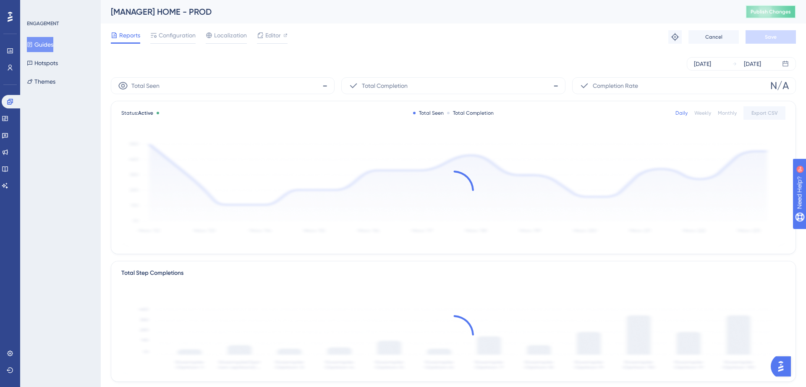
click at [769, 10] on span "Publish Changes" at bounding box center [771, 11] width 40 height 7
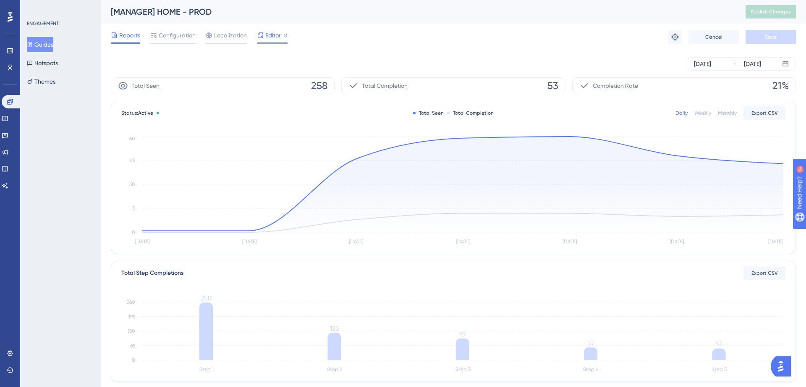
click at [265, 32] on span "Editor" at bounding box center [273, 35] width 16 height 10
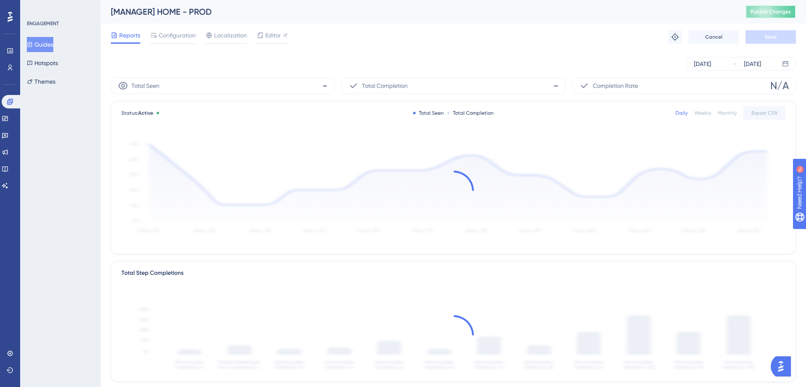
click at [762, 14] on span "Publish Changes" at bounding box center [771, 11] width 40 height 7
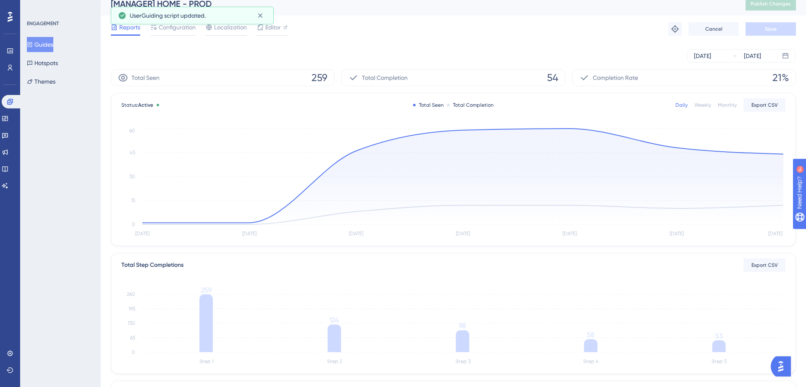
scroll to position [8, 0]
click at [10, 102] on icon at bounding box center [9, 101] width 5 height 5
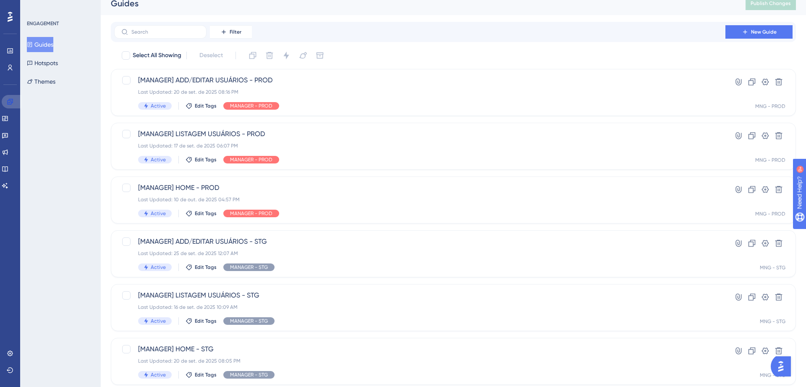
click at [9, 102] on icon at bounding box center [9, 101] width 5 height 5
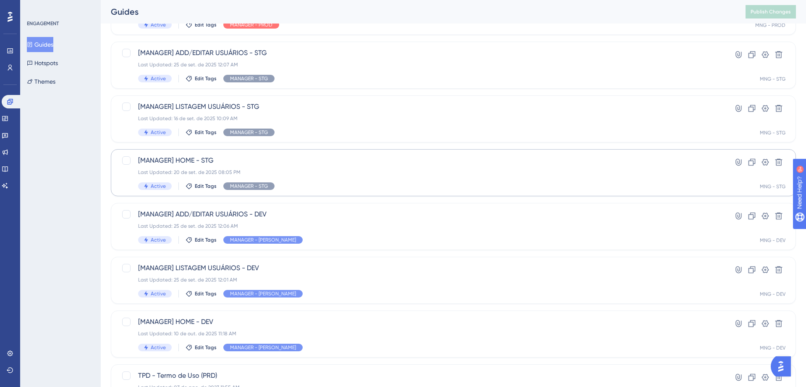
scroll to position [199, 0]
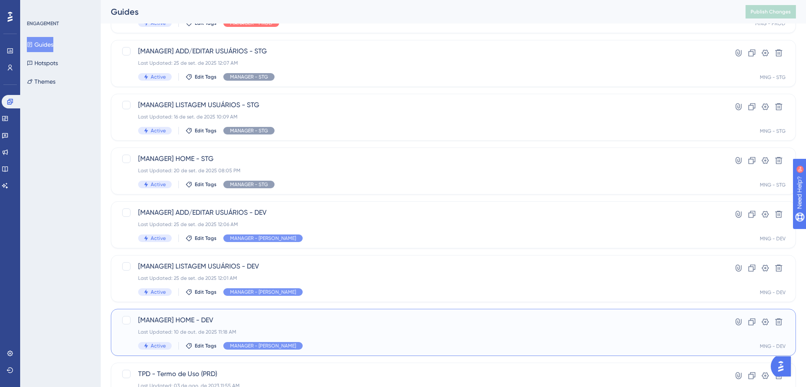
click at [272, 326] on div "[MANAGER] HOME - DEV Last Updated: 10 de out. de 2025 11:18 AM Active Edit Tags…" at bounding box center [419, 332] width 563 height 34
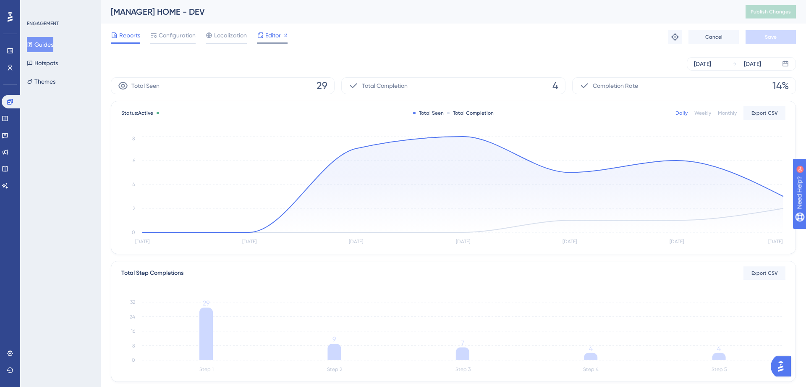
click at [263, 39] on div at bounding box center [260, 35] width 7 height 10
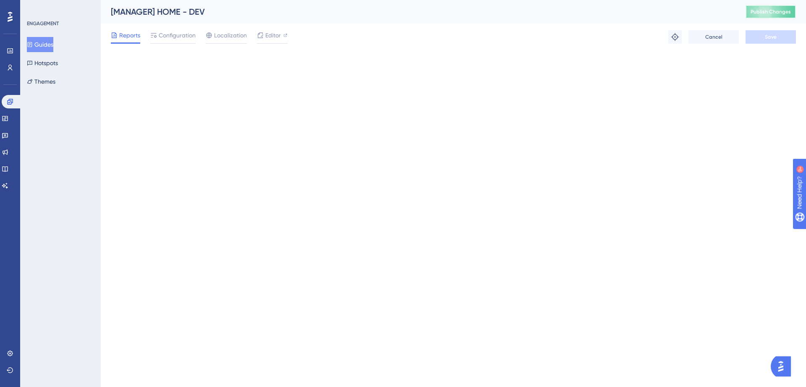
click at [763, 15] on span "Publish Changes" at bounding box center [771, 11] width 40 height 7
